Goal: Task Accomplishment & Management: Complete application form

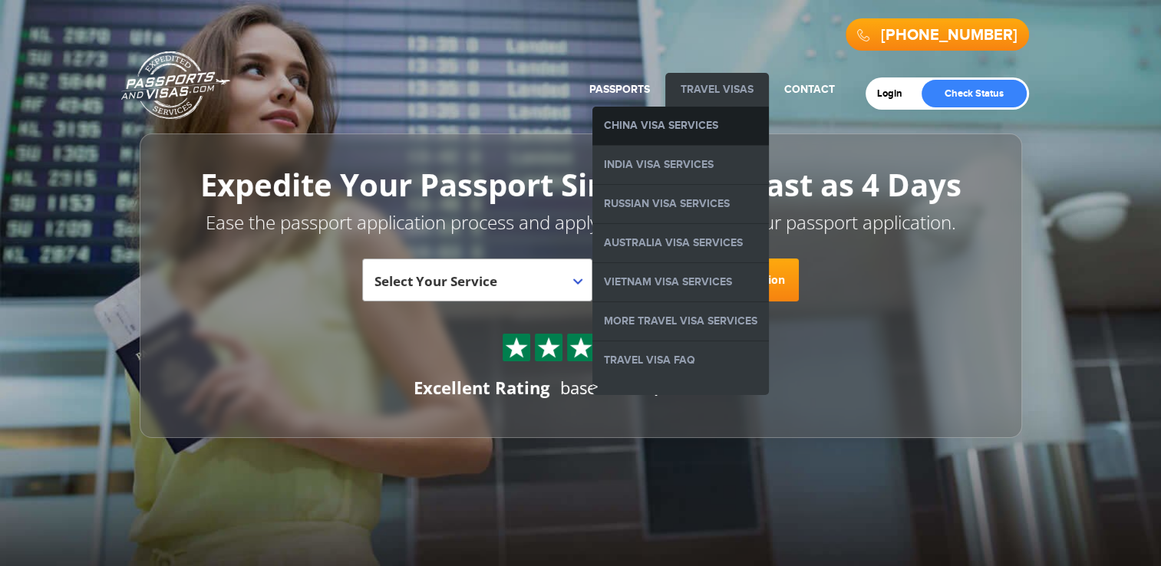
click at [682, 118] on link "China Visa Services" at bounding box center [681, 126] width 177 height 38
